Goal: Information Seeking & Learning: Compare options

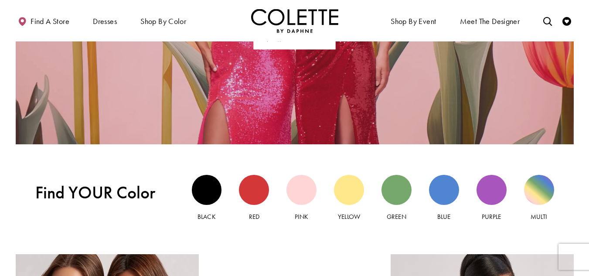
scroll to position [697, 0]
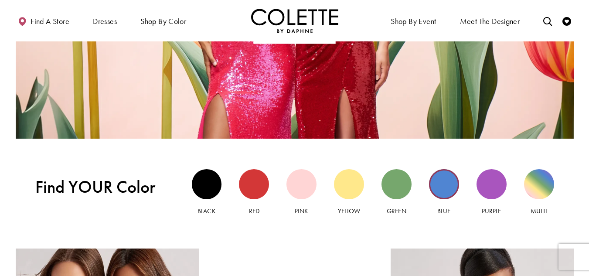
click at [446, 183] on div "Blue view" at bounding box center [444, 184] width 30 height 30
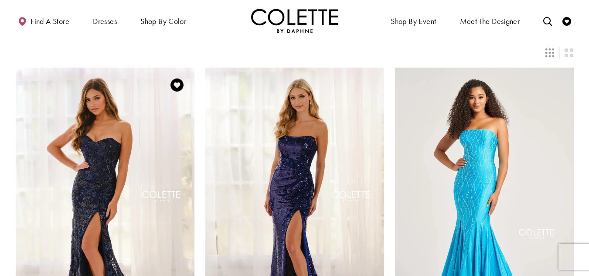
scroll to position [131, 0]
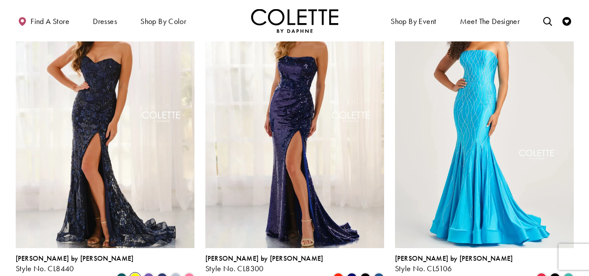
click at [135, 273] on span "Product List" at bounding box center [135, 278] width 10 height 10
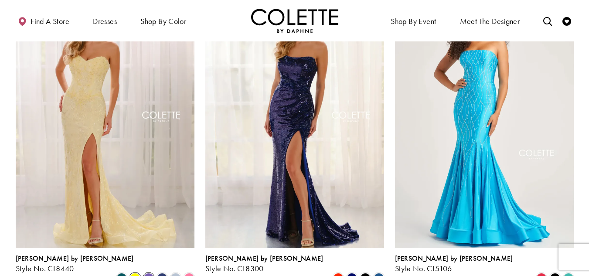
click at [148, 273] on span "Product List" at bounding box center [148, 278] width 10 height 10
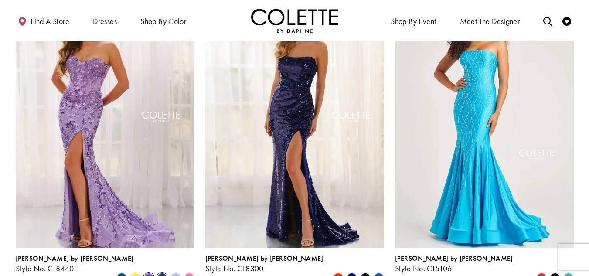
click at [166, 273] on span "Product List" at bounding box center [162, 278] width 10 height 10
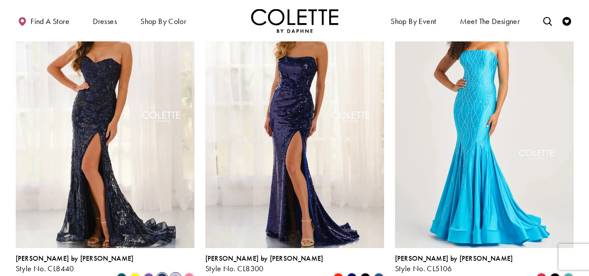
click at [177, 273] on span "Product List" at bounding box center [175, 278] width 10 height 10
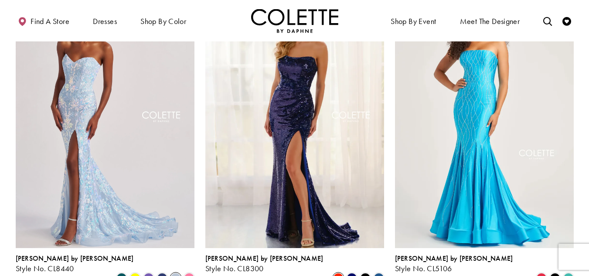
click at [335, 273] on span "Product List" at bounding box center [338, 278] width 10 height 10
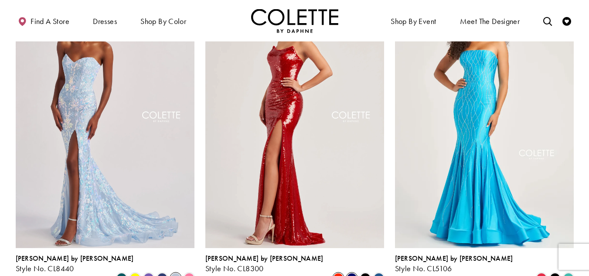
click at [349, 273] on span "Product List" at bounding box center [351, 278] width 10 height 10
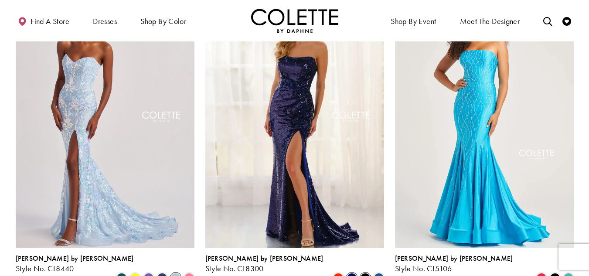
click at [363, 273] on span "Product List" at bounding box center [365, 278] width 10 height 10
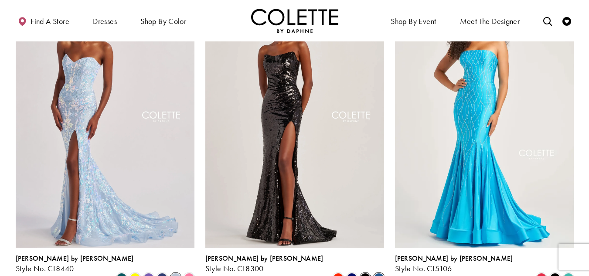
click at [380, 273] on span "Product List" at bounding box center [378, 278] width 10 height 10
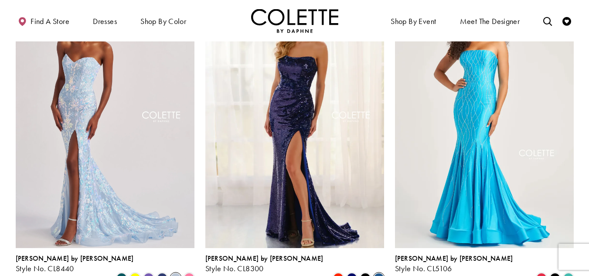
scroll to position [174, 0]
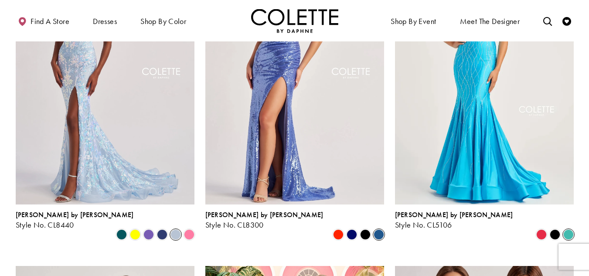
click at [565, 229] on span "Product List" at bounding box center [568, 234] width 10 height 10
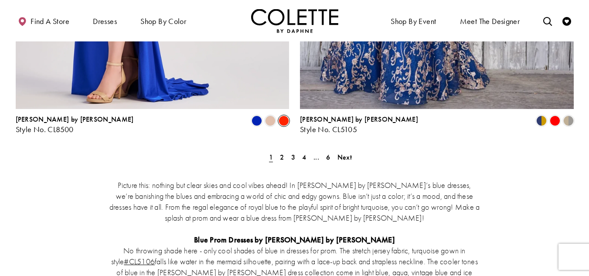
scroll to position [1655, 0]
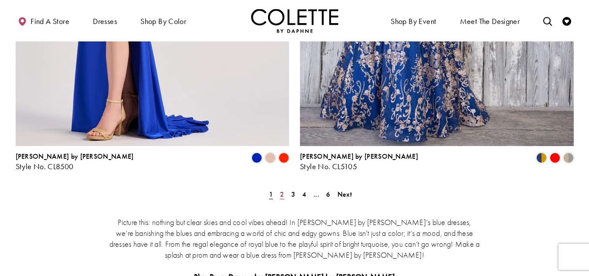
click at [281, 189] on span "2" at bounding box center [282, 193] width 4 height 9
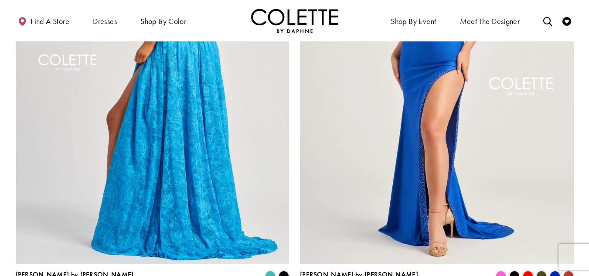
scroll to position [1615, 0]
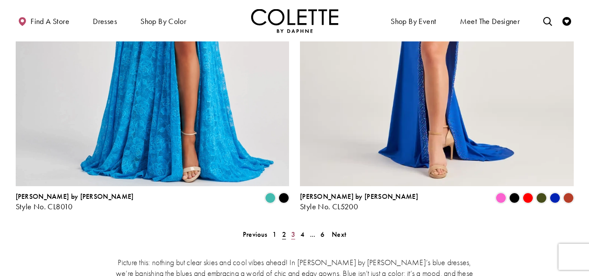
click at [295, 228] on link "3" at bounding box center [292, 234] width 9 height 13
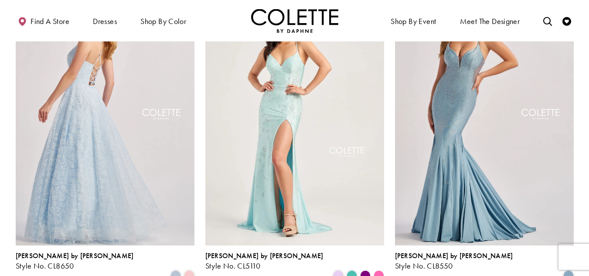
scroll to position [134, 0]
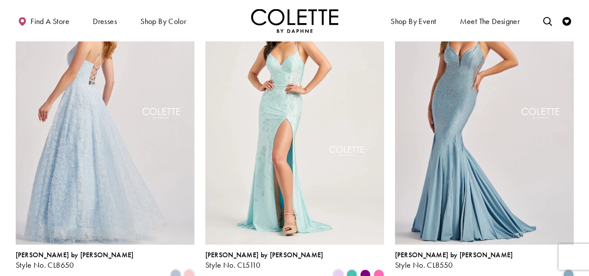
click at [75, 112] on img "Visit Colette by Daphne Style No. CL8650 Page" at bounding box center [105, 115] width 179 height 260
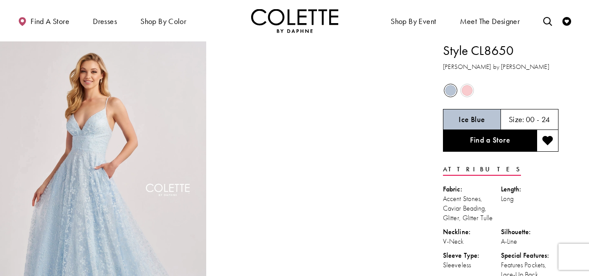
drag, startPoint x: 470, startPoint y: 50, endPoint x: 506, endPoint y: 51, distance: 35.3
click at [518, 49] on h1 "Style CL8650" at bounding box center [500, 50] width 115 height 18
copy h1 "CL8650"
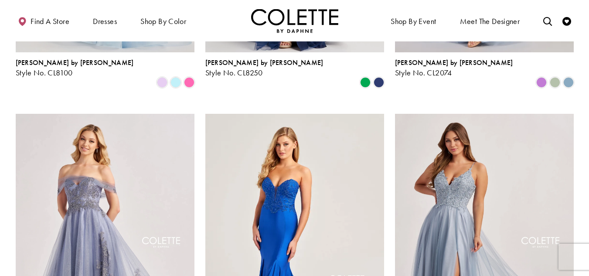
scroll to position [744, 0]
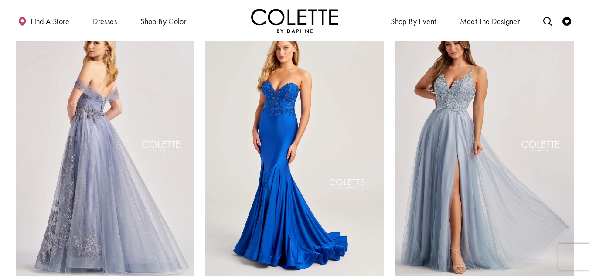
click at [71, 172] on img "Visit Colette by Daphne Style No. CL8640 Page" at bounding box center [105, 147] width 179 height 260
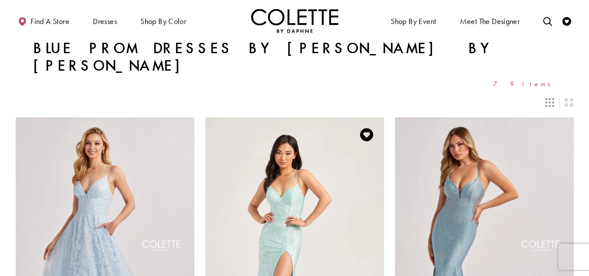
scroll to position [0, 0]
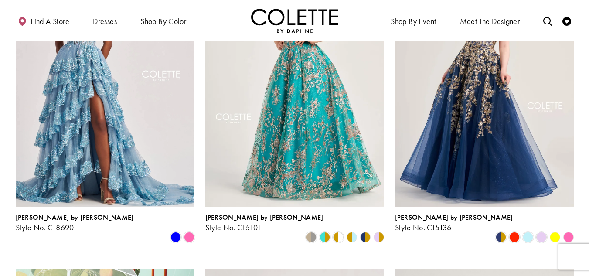
scroll to position [181, 0]
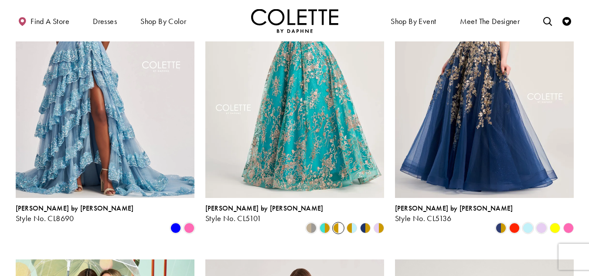
click at [336, 223] on span "Product List" at bounding box center [338, 228] width 10 height 10
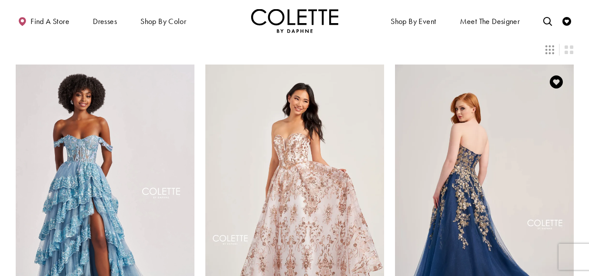
scroll to position [50, 0]
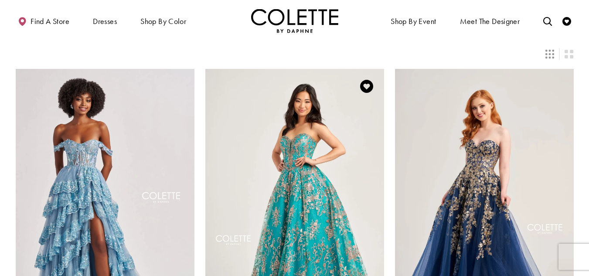
click at [258, 111] on img "Visit Colette by Daphne Style No. CL5101 Page" at bounding box center [294, 199] width 179 height 260
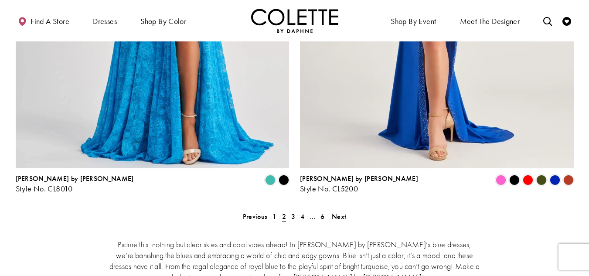
scroll to position [1618, 0]
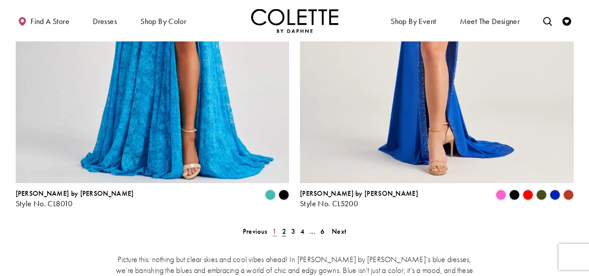
click at [273, 227] on span "1" at bounding box center [274, 231] width 4 height 9
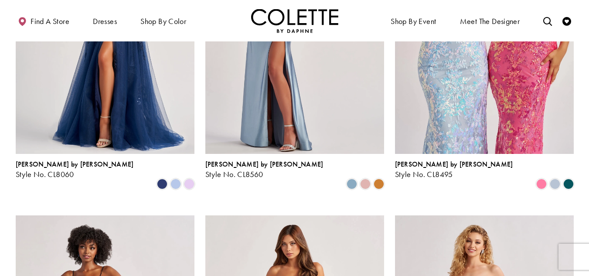
scroll to position [744, 0]
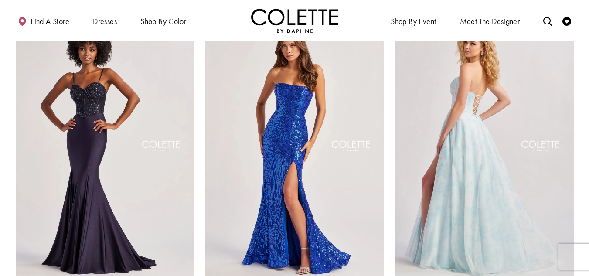
click at [481, 133] on img "Visit Colette by Daphne Style No. CL8635 Page" at bounding box center [484, 147] width 179 height 260
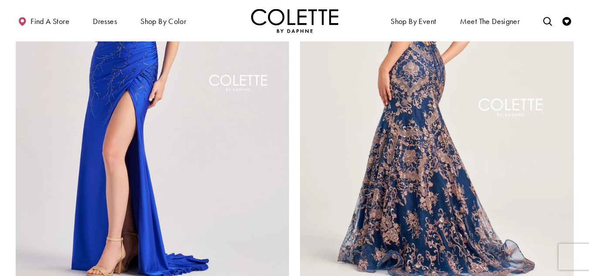
scroll to position [1659, 0]
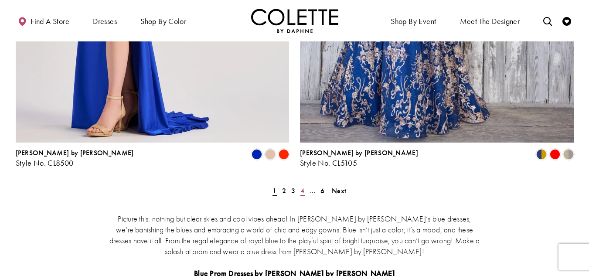
click at [304, 184] on link "4" at bounding box center [302, 190] width 9 height 13
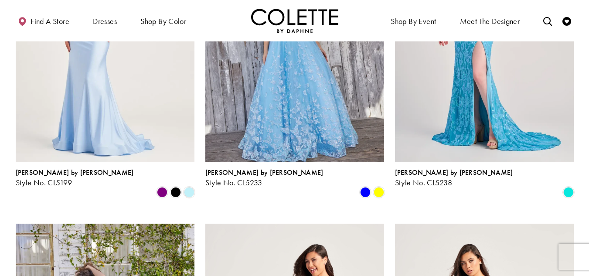
scroll to position [221, 0]
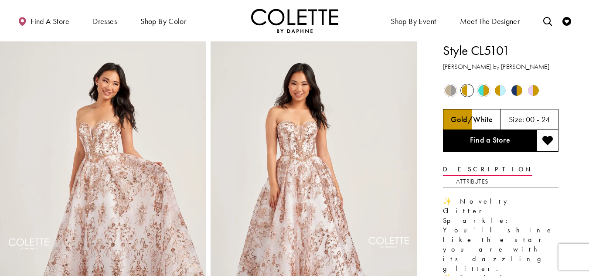
drag, startPoint x: 471, startPoint y: 51, endPoint x: 511, endPoint y: 51, distance: 40.1
click at [511, 51] on h1 "Style CL5101" at bounding box center [500, 50] width 115 height 18
copy h1 "CL5101"
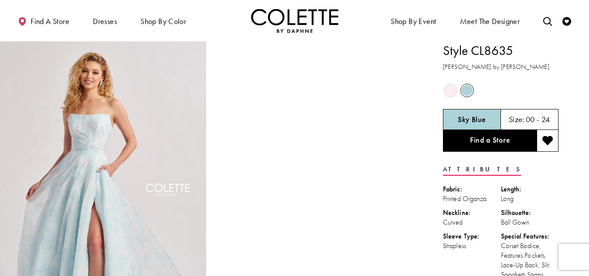
drag, startPoint x: 469, startPoint y: 50, endPoint x: 528, endPoint y: 44, distance: 59.1
click at [528, 44] on h1 "Style CL8635" at bounding box center [500, 50] width 115 height 18
copy h1 "CL8635"
